Goal: Transaction & Acquisition: Purchase product/service

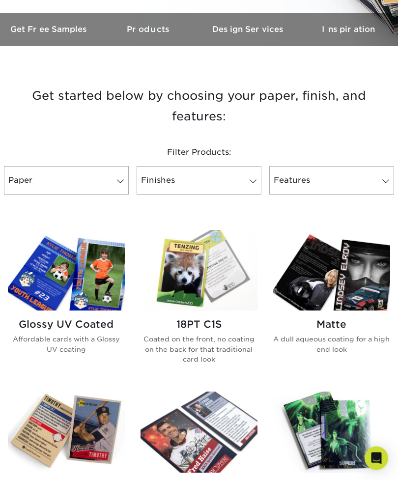
scroll to position [283, 0]
click at [78, 182] on link "Paper" at bounding box center [66, 180] width 125 height 28
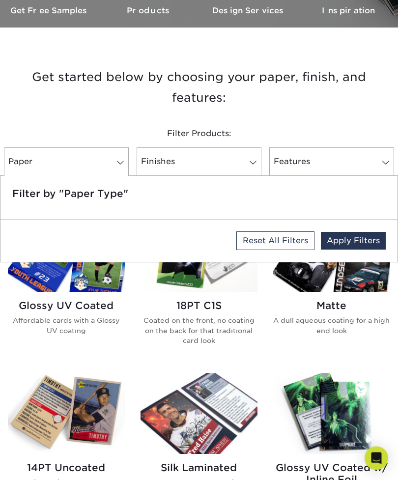
scroll to position [302, 0]
click at [56, 191] on h5 "Filter by "Paper Type"" at bounding box center [198, 194] width 373 height 12
click at [53, 220] on div "Reset All Filters Apply Filters" at bounding box center [198, 241] width 397 height 42
click at [253, 162] on span at bounding box center [253, 163] width 14 height 8
click at [338, 159] on link "Features" at bounding box center [331, 161] width 125 height 28
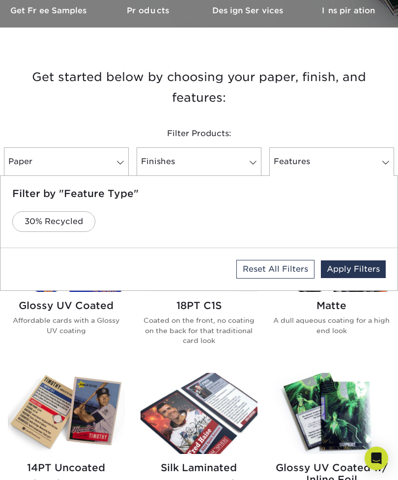
click at [281, 333] on p "A dull aqueous coating for a high end look" at bounding box center [331, 325] width 117 height 20
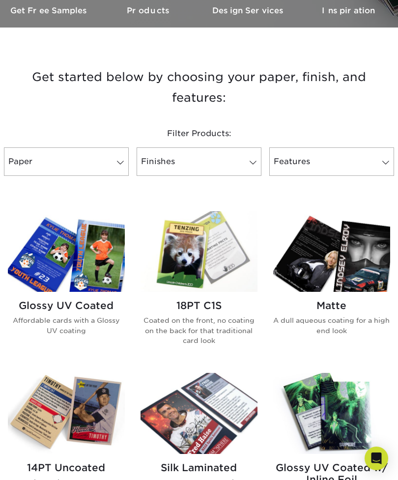
scroll to position [333, 0]
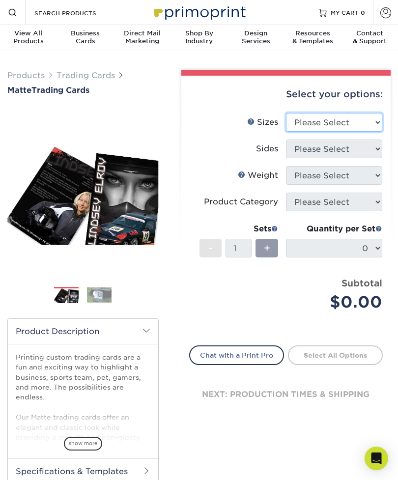
click at [359, 117] on select "Please Select 2.5" x 3.5"" at bounding box center [334, 122] width 96 height 19
select select "2.50x3.50"
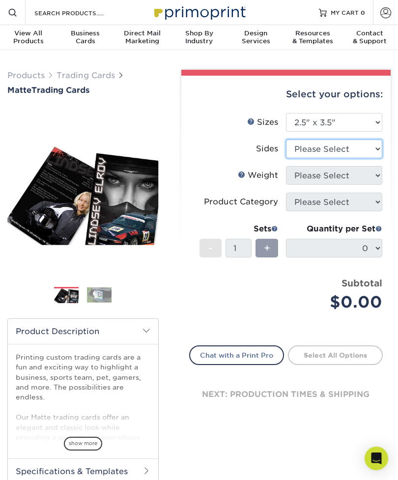
click at [346, 147] on select "Please Select Print Both Sides Print Front Only" at bounding box center [334, 149] width 96 height 19
select select "13abbda7-1d64-4f25-8bb2-c179b224825d"
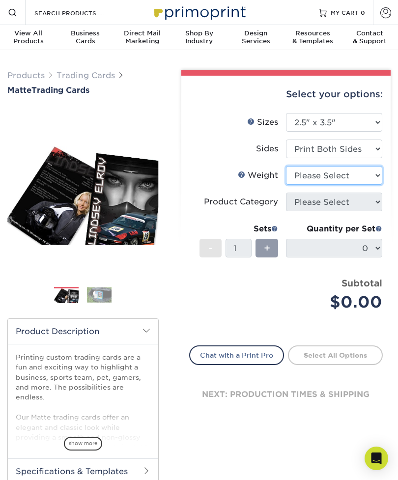
click at [349, 171] on select "Please Select 16PT 14PT" at bounding box center [334, 175] width 96 height 19
select select "16PT"
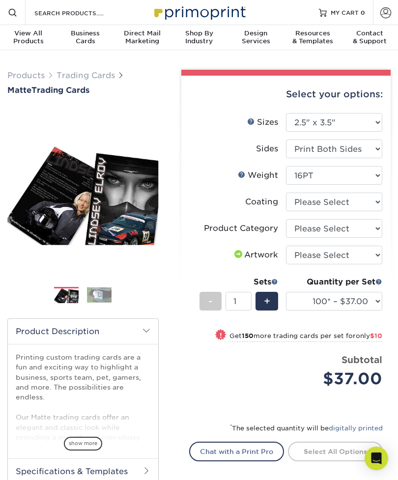
click at [267, 298] on span "+" at bounding box center [267, 301] width 6 height 15
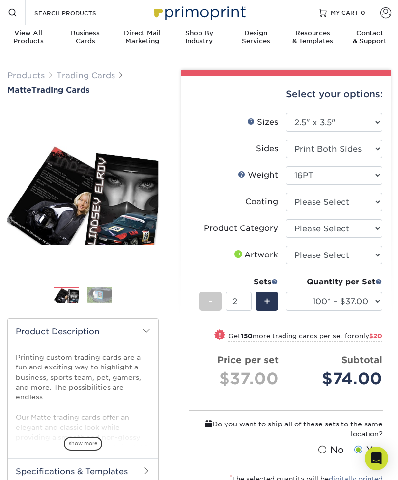
click at [211, 299] on span "-" at bounding box center [210, 301] width 4 height 15
type input "1"
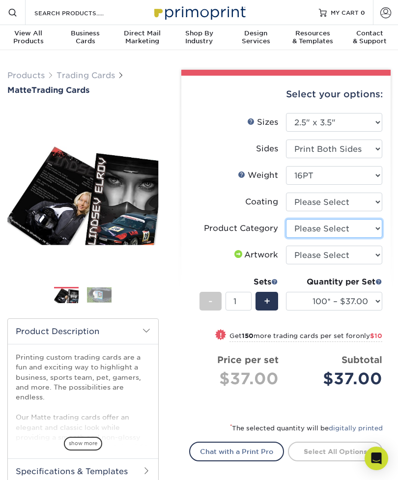
click at [357, 222] on select "Please Select Trading Cards" at bounding box center [334, 228] width 96 height 19
select select "c2f9bce9-36c2-409d-b101-c29d9d031e18"
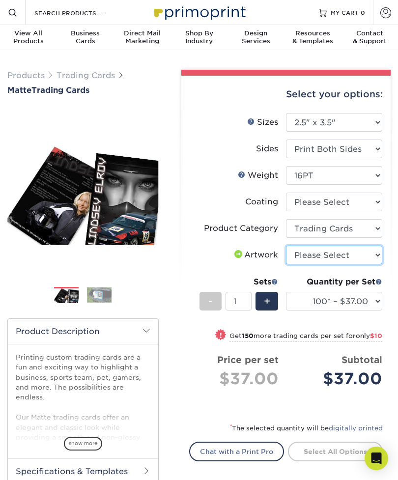
click at [344, 251] on select "Please Select I will upload files I need a design - $100" at bounding box center [334, 255] width 96 height 19
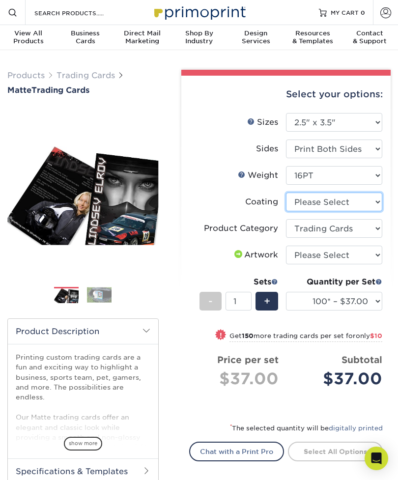
click at [348, 198] on select at bounding box center [334, 202] width 96 height 19
select select "121bb7b5-3b4d-429f-bd8d-bbf80e953313"
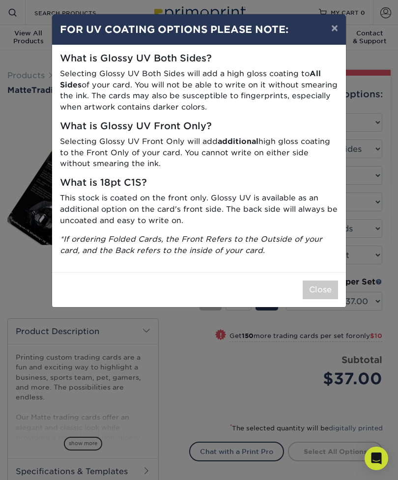
click at [340, 33] on button "×" at bounding box center [334, 28] width 23 height 28
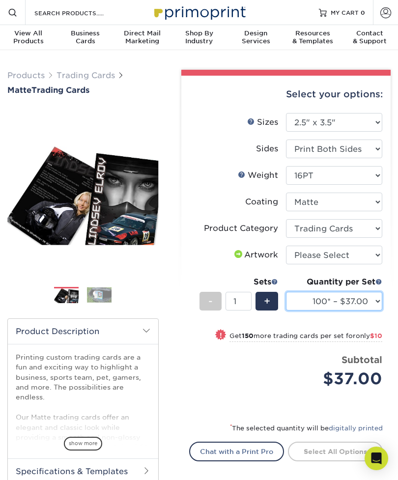
click at [371, 302] on select "100* – $37.00 250* – $47.00 500* – $58.00 1000 – $71.00 2500 – $141.00 5000 – $…" at bounding box center [334, 301] width 96 height 19
select select "250* – $47.00"
